Goal: Manage account settings

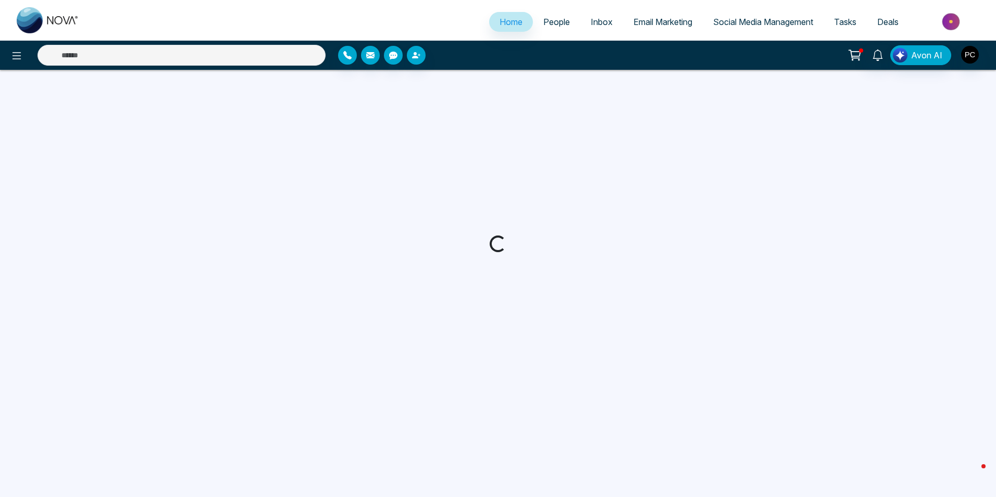
select select "*"
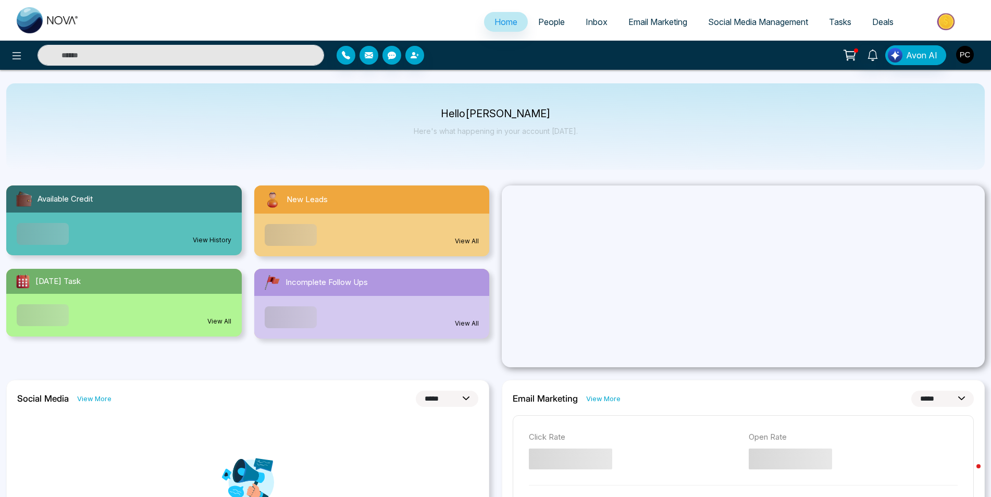
click at [970, 56] on img "button" at bounding box center [965, 55] width 18 height 18
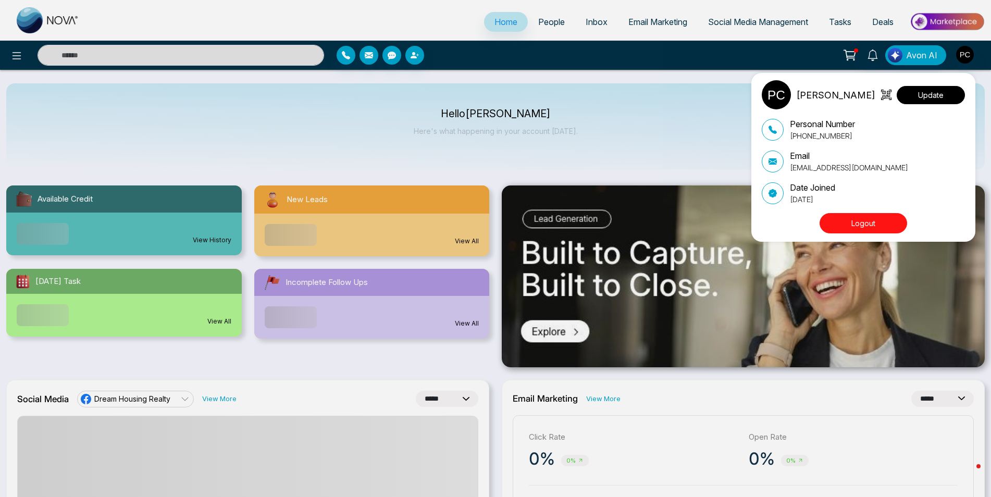
click at [921, 95] on button "Update" at bounding box center [931, 95] width 68 height 18
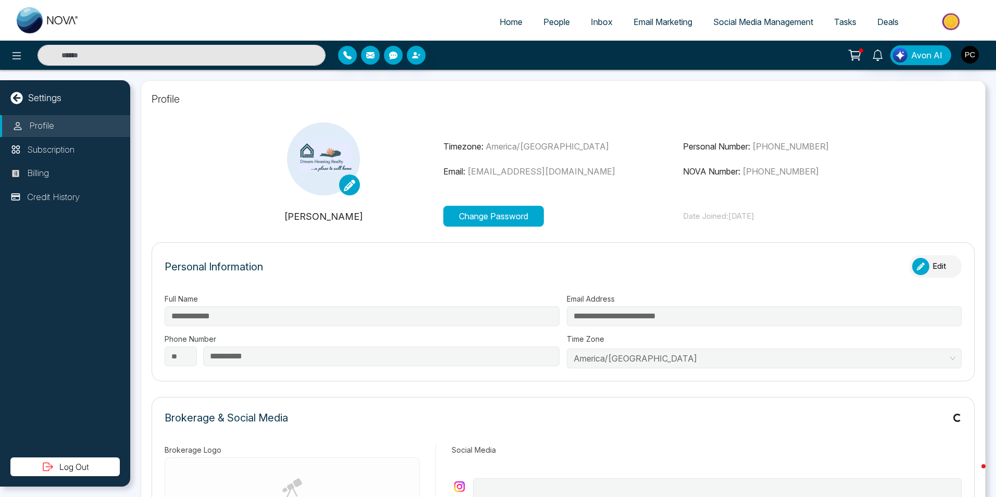
type input "**********"
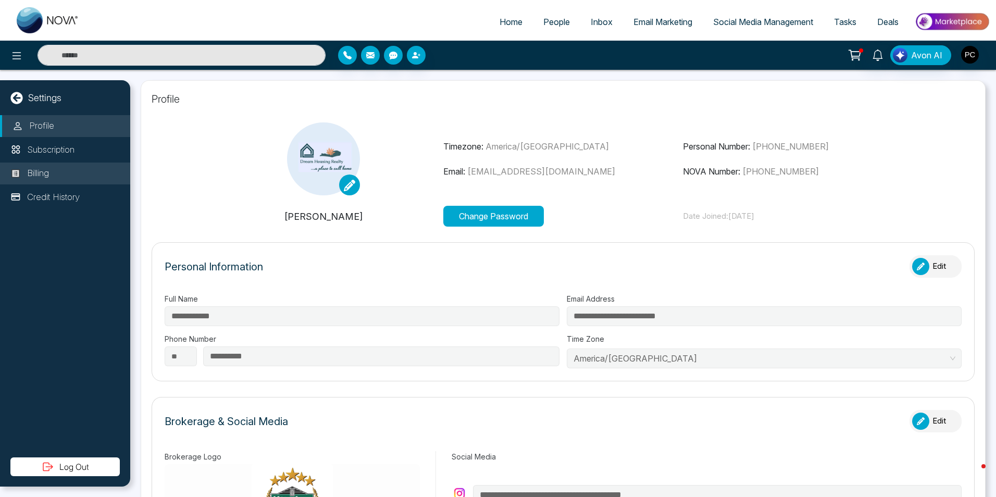
click at [46, 174] on p "Billing" at bounding box center [38, 174] width 22 height 14
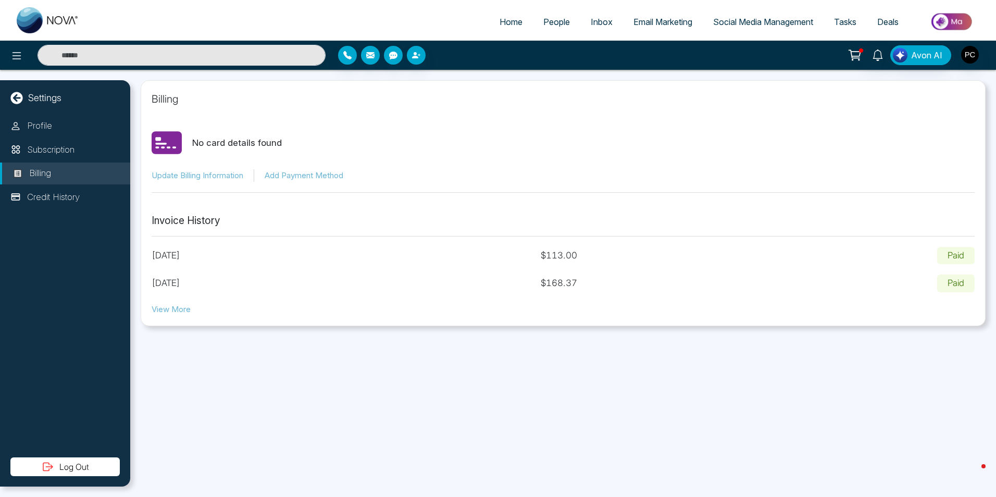
click at [508, 25] on span "Home" at bounding box center [511, 22] width 23 height 10
select select "*"
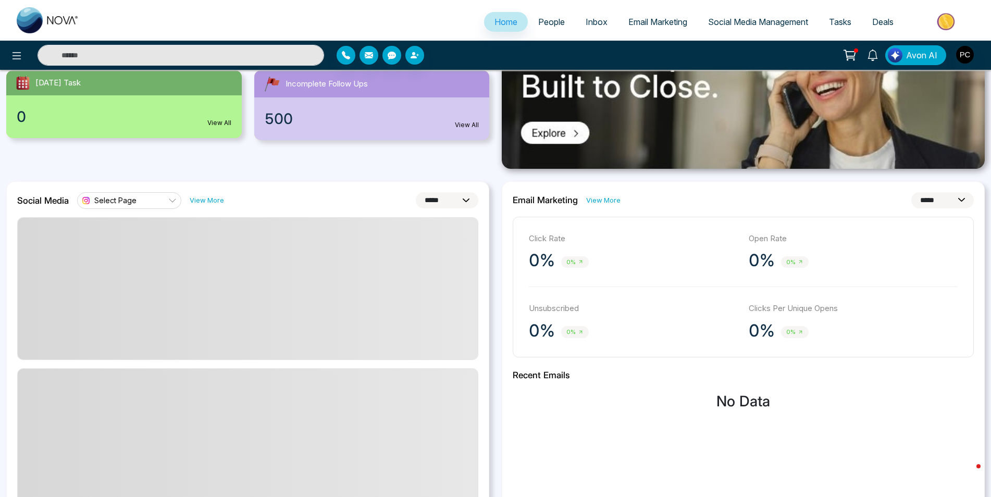
scroll to position [199, 0]
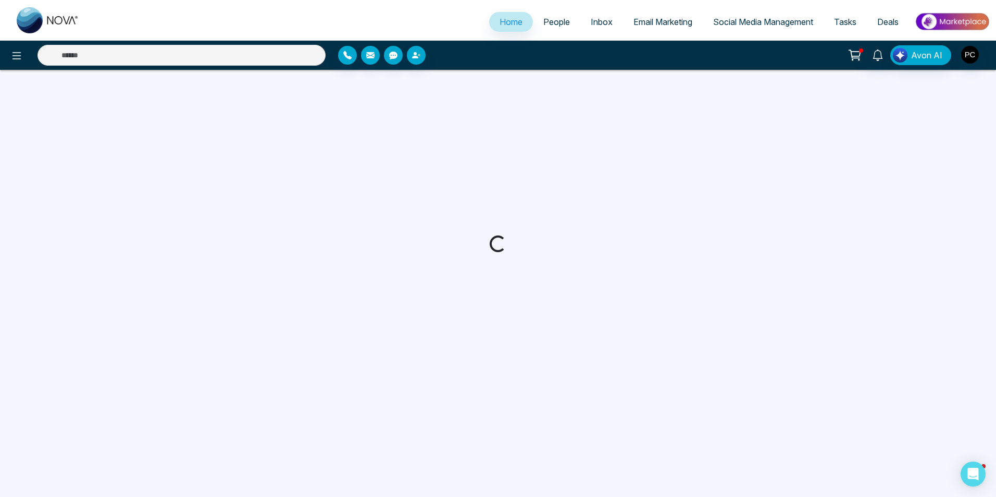
select select "*"
